Goal: Task Accomplishment & Management: Use online tool/utility

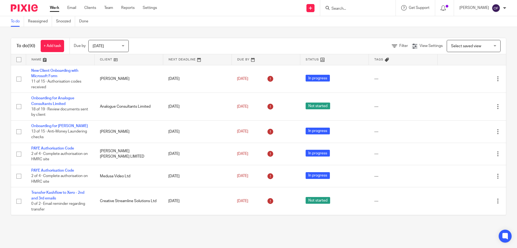
click at [23, 7] on img at bounding box center [24, 7] width 27 height 7
click at [30, 12] on div at bounding box center [22, 8] width 44 height 16
click at [58, 8] on link "Work" at bounding box center [54, 7] width 9 height 5
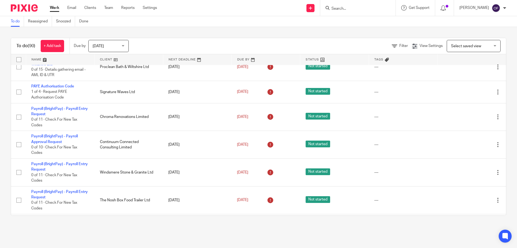
scroll to position [296, 0]
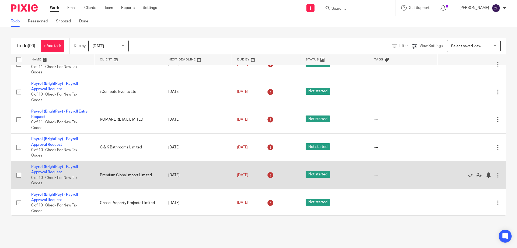
scroll to position [1104, 0]
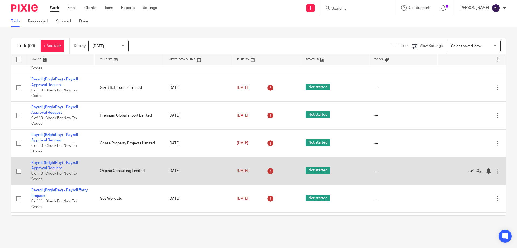
click at [468, 170] on icon at bounding box center [470, 170] width 5 height 5
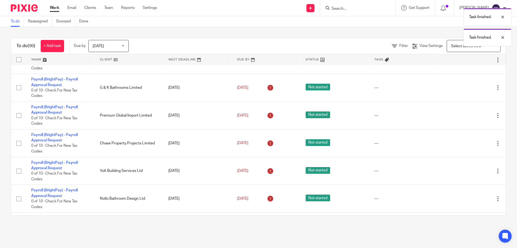
click at [468, 170] on icon at bounding box center [470, 170] width 5 height 5
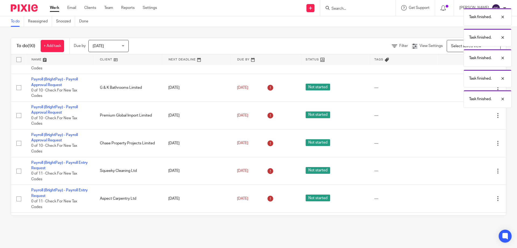
click at [468, 170] on icon at bounding box center [470, 170] width 5 height 5
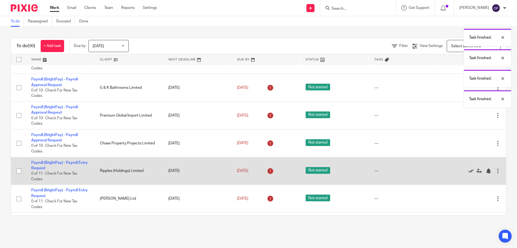
click at [468, 170] on icon at bounding box center [470, 170] width 5 height 5
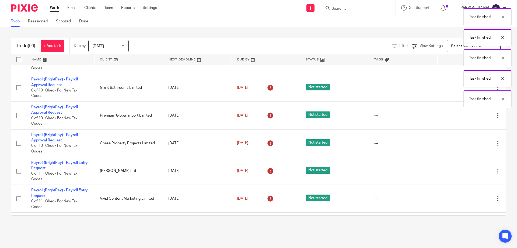
click at [468, 170] on icon at bounding box center [470, 170] width 5 height 5
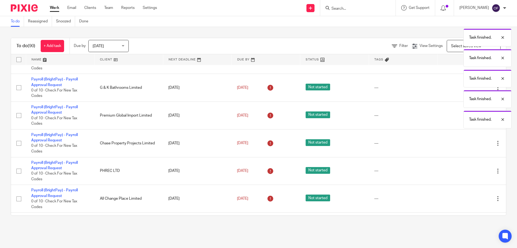
click at [468, 170] on icon at bounding box center [470, 170] width 5 height 5
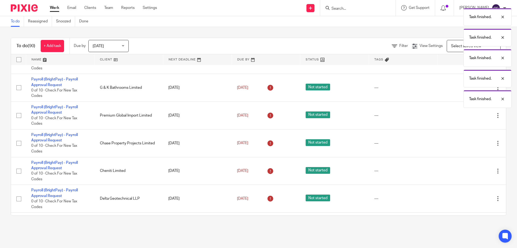
click at [468, 170] on icon at bounding box center [470, 170] width 5 height 5
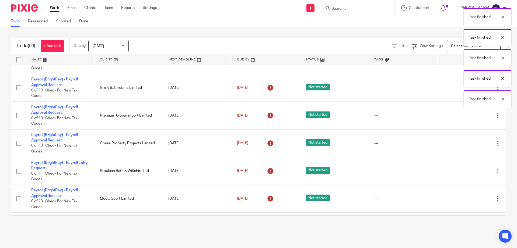
click at [458, 170] on div "Edit task Delete" at bounding box center [472, 170] width 58 height 13
click at [468, 170] on icon at bounding box center [470, 170] width 5 height 5
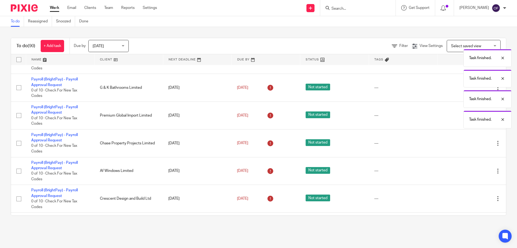
click at [468, 170] on icon at bounding box center [470, 170] width 5 height 5
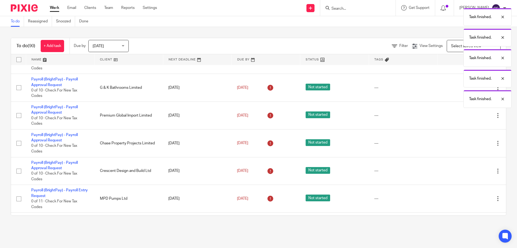
click at [468, 170] on icon at bounding box center [470, 170] width 5 height 5
click at [468, 196] on icon at bounding box center [470, 198] width 5 height 5
click at [468, 170] on icon at bounding box center [470, 170] width 5 height 5
click at [468, 196] on icon at bounding box center [470, 198] width 5 height 5
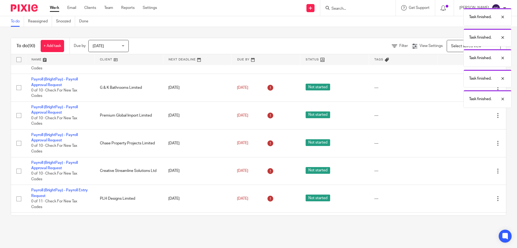
click at [468, 170] on icon at bounding box center [470, 170] width 5 height 5
click at [468, 196] on icon at bounding box center [470, 198] width 5 height 5
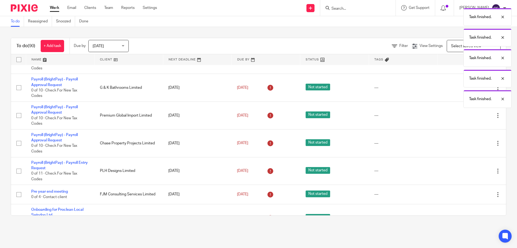
click at [468, 170] on icon at bounding box center [470, 170] width 5 height 5
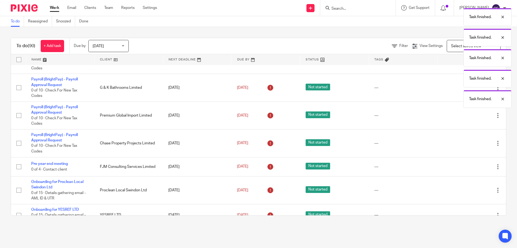
click at [458, 170] on div "Edit task Delete" at bounding box center [472, 166] width 58 height 13
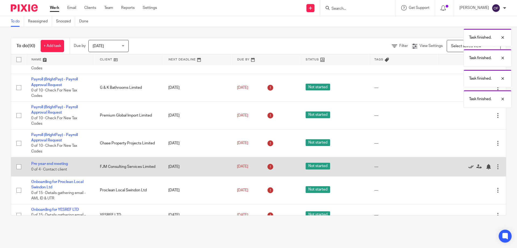
click at [468, 165] on icon at bounding box center [470, 166] width 5 height 5
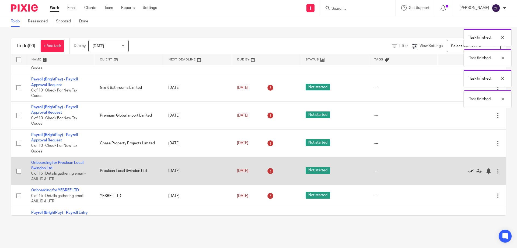
click at [468, 170] on icon at bounding box center [470, 170] width 5 height 5
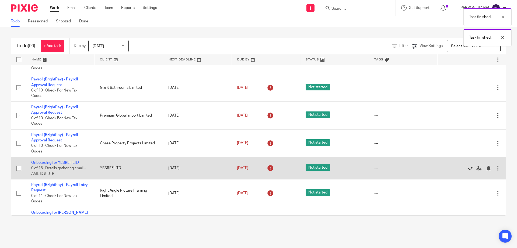
click at [468, 170] on icon at bounding box center [470, 167] width 5 height 5
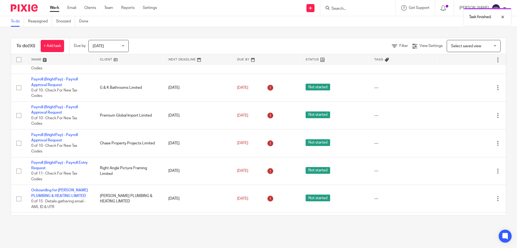
click at [468, 170] on icon at bounding box center [470, 170] width 5 height 5
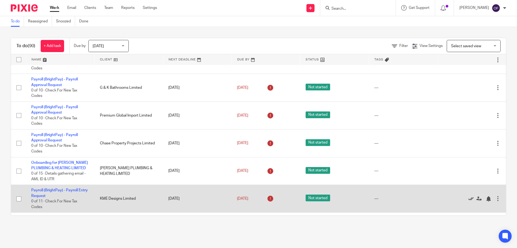
click at [468, 199] on icon at bounding box center [470, 198] width 5 height 5
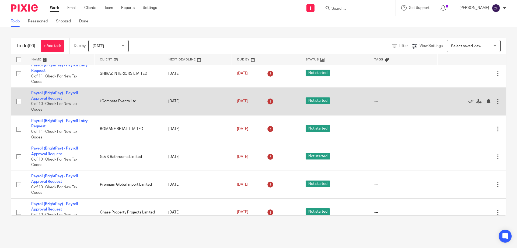
scroll to position [935, 0]
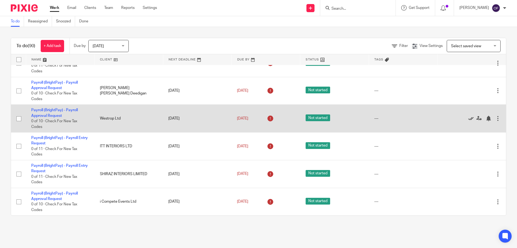
click at [468, 120] on icon at bounding box center [470, 118] width 5 height 5
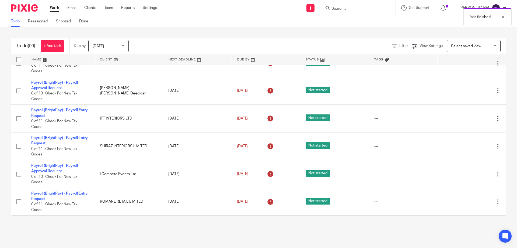
click at [468, 120] on icon at bounding box center [470, 118] width 5 height 5
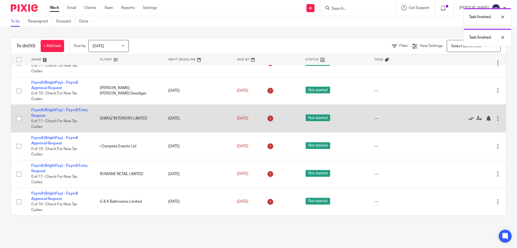
click at [468, 119] on icon at bounding box center [470, 118] width 5 height 5
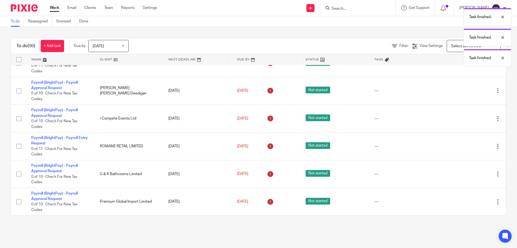
click at [468, 119] on icon at bounding box center [470, 118] width 5 height 5
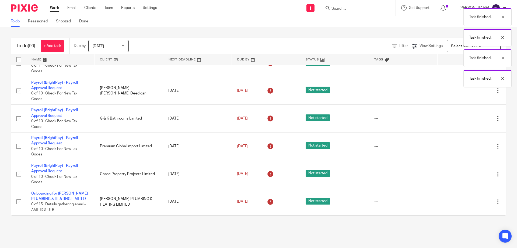
click at [468, 119] on icon at bounding box center [470, 118] width 5 height 5
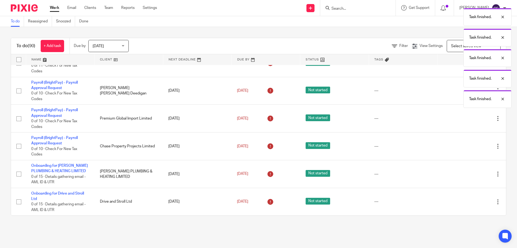
click at [468, 119] on icon at bounding box center [470, 118] width 5 height 5
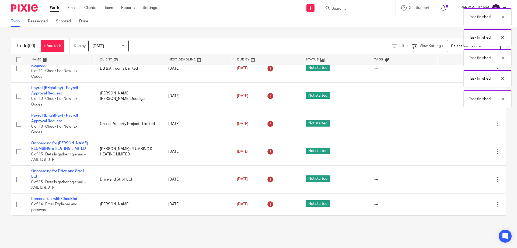
scroll to position [930, 0]
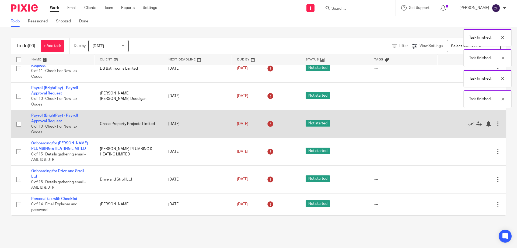
click at [460, 119] on div "Edit task Delete" at bounding box center [472, 123] width 58 height 13
click at [468, 124] on icon at bounding box center [470, 123] width 5 height 5
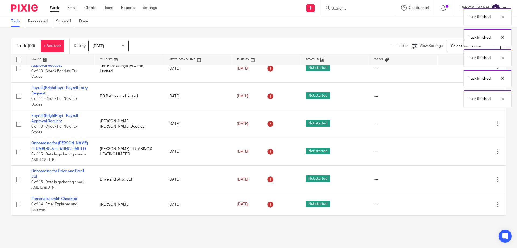
click at [468, 124] on icon at bounding box center [470, 123] width 5 height 5
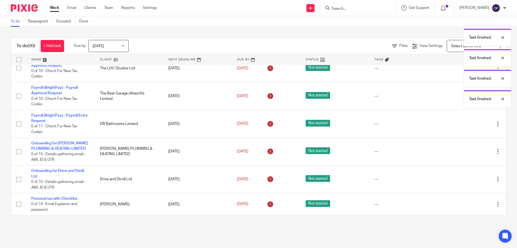
click at [468, 124] on icon at bounding box center [470, 123] width 5 height 5
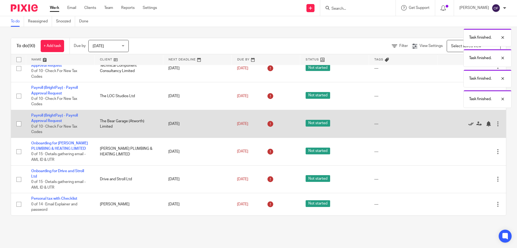
click at [468, 124] on icon at bounding box center [470, 123] width 5 height 5
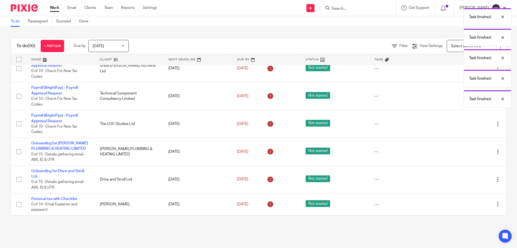
scroll to position [819, 0]
click at [468, 124] on icon at bounding box center [470, 123] width 5 height 5
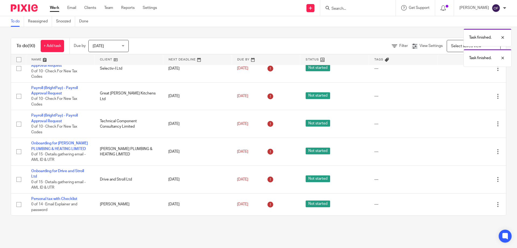
click at [468, 124] on icon at bounding box center [470, 123] width 5 height 5
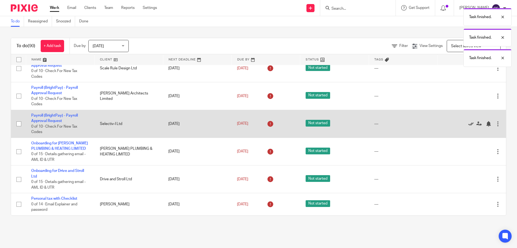
click at [468, 124] on icon at bounding box center [470, 123] width 5 height 5
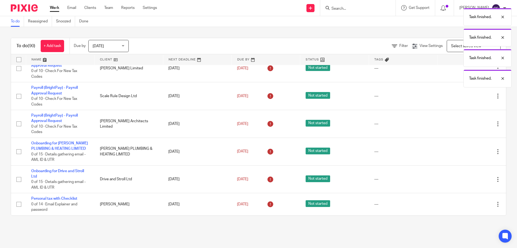
click at [468, 124] on icon at bounding box center [470, 123] width 5 height 5
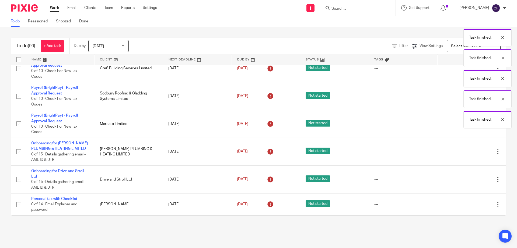
click at [468, 124] on icon at bounding box center [470, 123] width 5 height 5
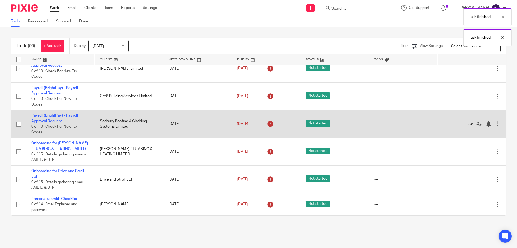
click at [468, 124] on icon at bounding box center [470, 123] width 5 height 5
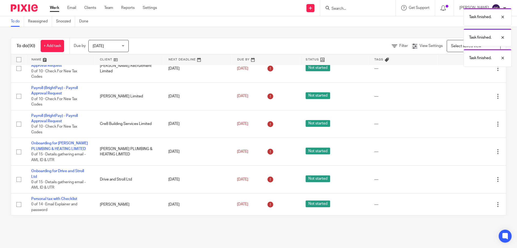
click at [468, 124] on icon at bounding box center [470, 123] width 5 height 5
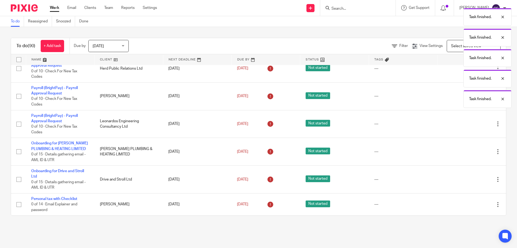
click at [468, 124] on icon at bounding box center [470, 123] width 5 height 5
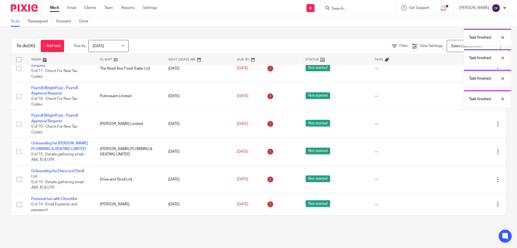
scroll to position [265, 0]
click at [459, 124] on div "Task finished. Task finished. Task finished. Task finished. Task finished. Task…" at bounding box center [385, 66] width 253 height 123
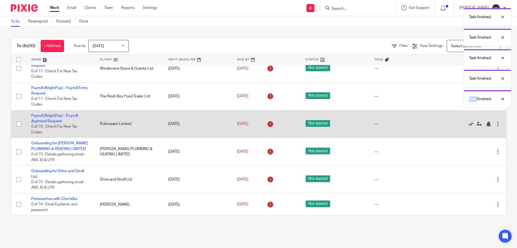
click at [468, 125] on icon at bounding box center [470, 123] width 5 height 5
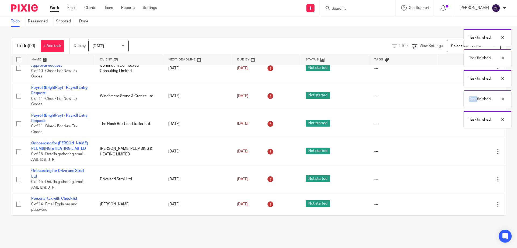
scroll to position [238, 0]
click at [459, 125] on body "Work Email Clients Team Reports Settings Work Email Clients Team Reports Settin…" at bounding box center [258, 124] width 517 height 248
click at [468, 125] on icon at bounding box center [470, 123] width 5 height 5
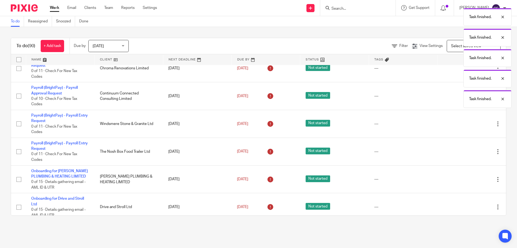
click at [468, 125] on icon at bounding box center [470, 123] width 5 height 5
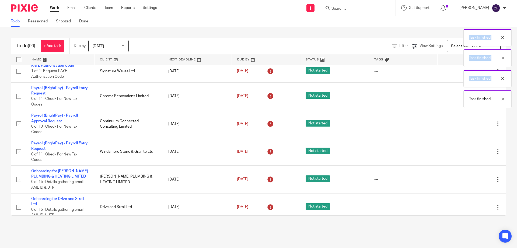
click at [459, 108] on div "Task finished. Task finished. Task finished. Task finished. Task finished." at bounding box center [385, 56] width 253 height 102
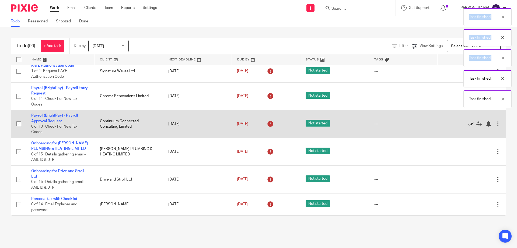
click at [468, 125] on icon at bounding box center [470, 123] width 5 height 5
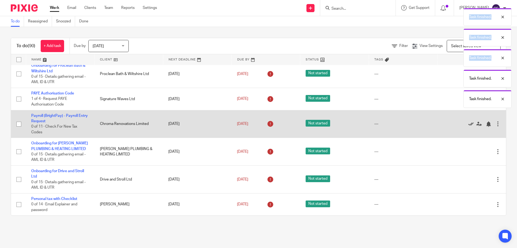
click at [468, 125] on icon at bounding box center [470, 123] width 5 height 5
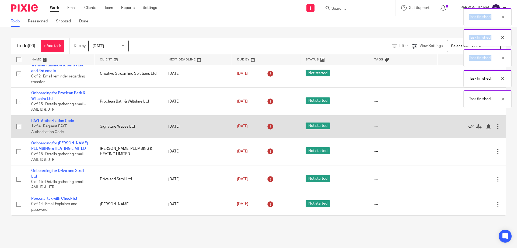
click at [468, 125] on icon at bounding box center [470, 126] width 5 height 5
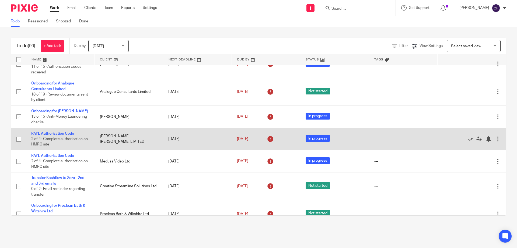
scroll to position [0, 0]
